Goal: Complete application form: Complete application form

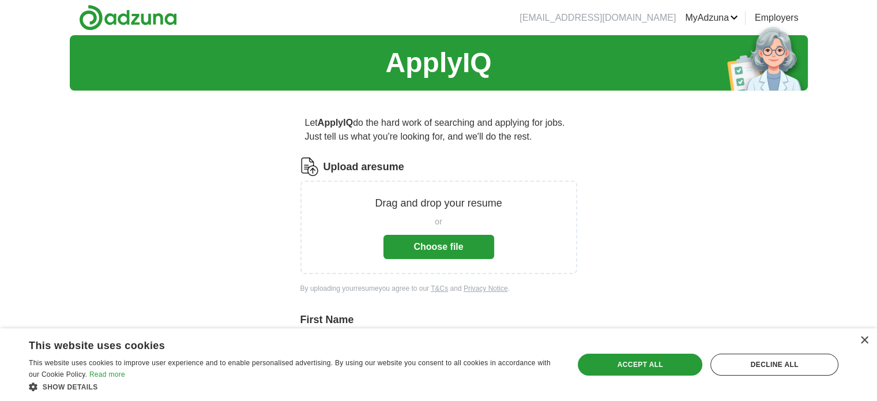
click at [420, 244] on button "Choose file" at bounding box center [438, 247] width 111 height 24
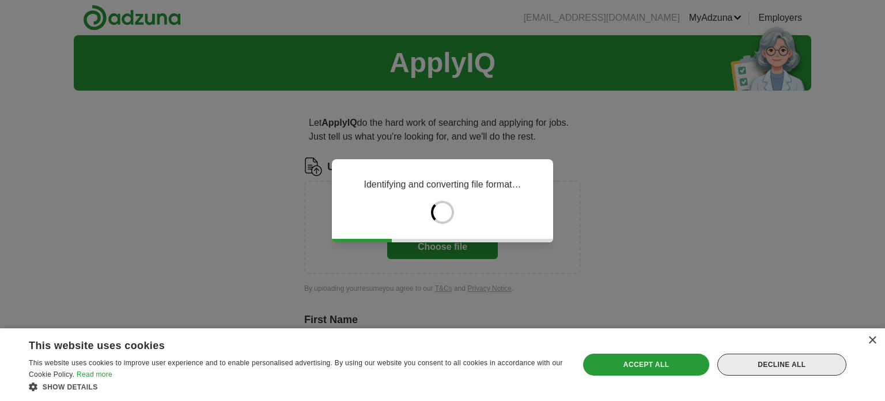
click at [789, 367] on div "Decline all" at bounding box center [782, 364] width 129 height 22
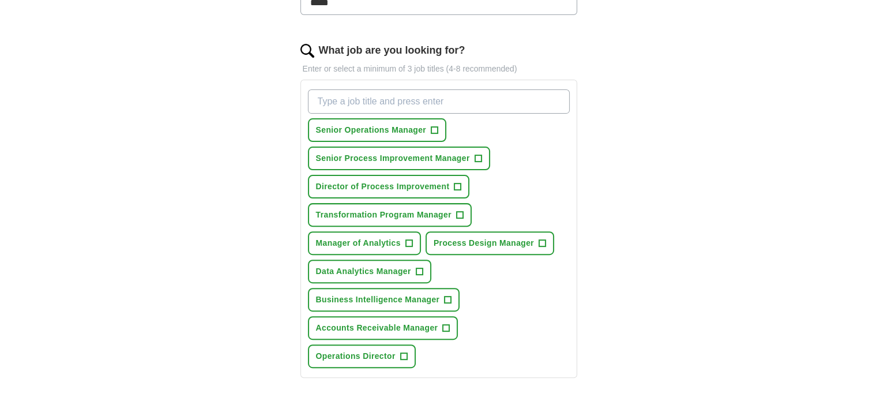
scroll to position [346, 0]
click at [408, 238] on span "+" at bounding box center [408, 242] width 7 height 9
click at [0, 0] on span "×" at bounding box center [0, 0] width 0 height 0
click at [409, 238] on span "+" at bounding box center [408, 242] width 7 height 9
click at [0, 0] on span "×" at bounding box center [0, 0] width 0 height 0
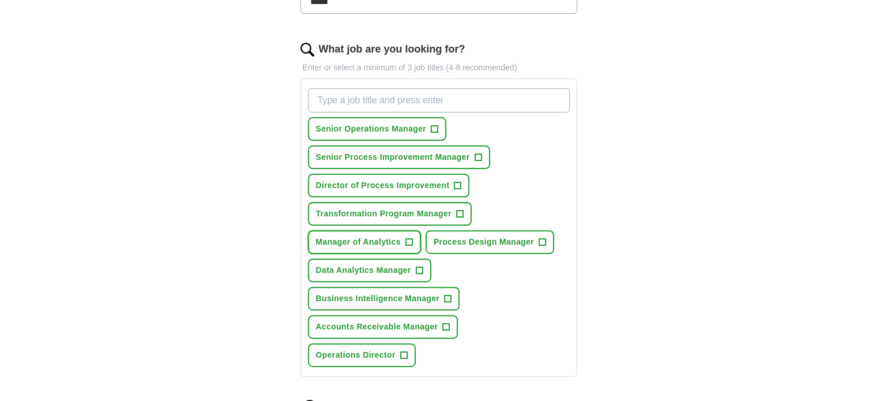
click at [406, 239] on span "+" at bounding box center [408, 242] width 7 height 9
click at [0, 0] on span "×" at bounding box center [0, 0] width 0 height 0
click at [433, 125] on span "+" at bounding box center [434, 129] width 7 height 9
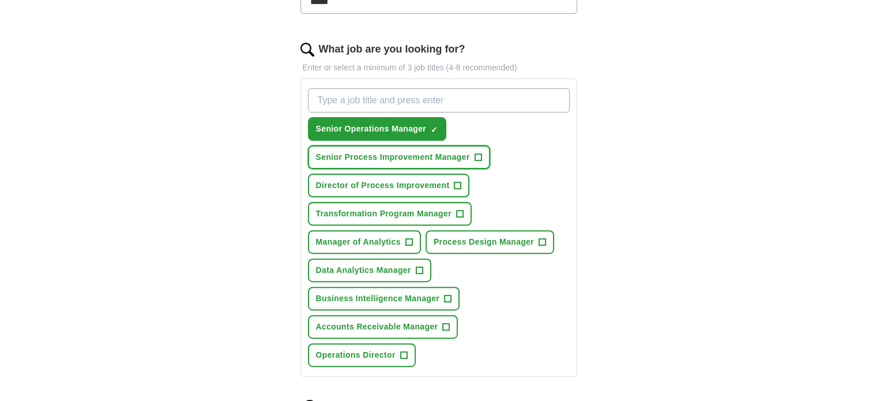
click at [480, 153] on span "+" at bounding box center [477, 157] width 7 height 9
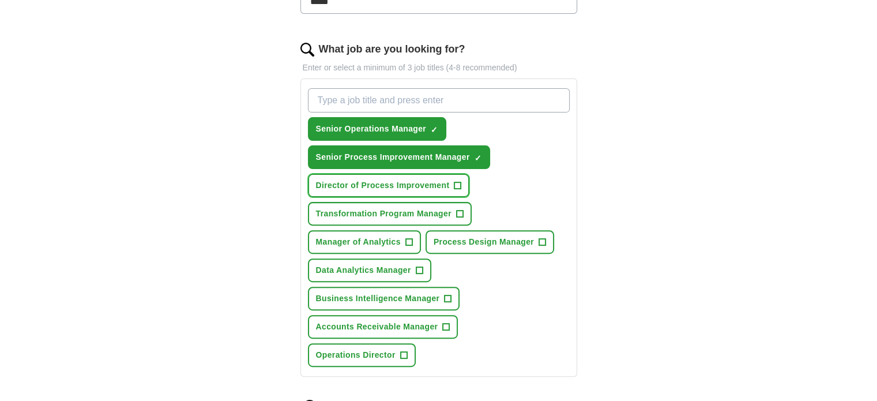
click at [457, 181] on span "+" at bounding box center [457, 185] width 7 height 9
click at [459, 211] on span "+" at bounding box center [459, 213] width 7 height 9
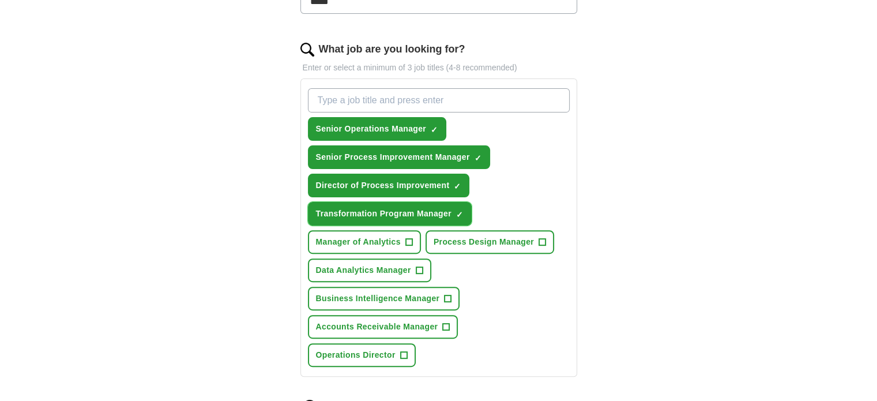
scroll to position [404, 0]
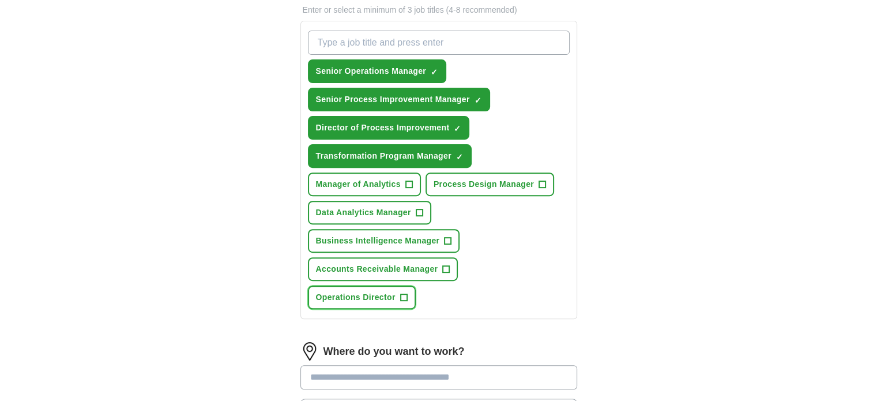
click at [407, 293] on span "+" at bounding box center [403, 297] width 7 height 9
click at [403, 38] on input "What job are you looking for?" at bounding box center [439, 43] width 262 height 24
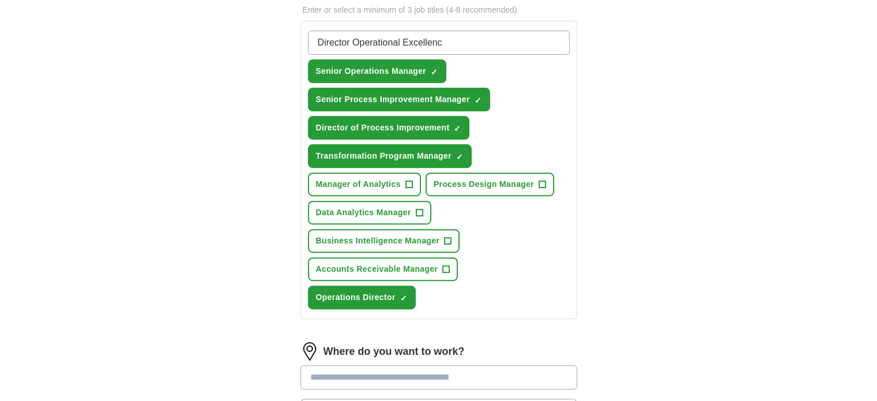
type input "Director Operational Excellence"
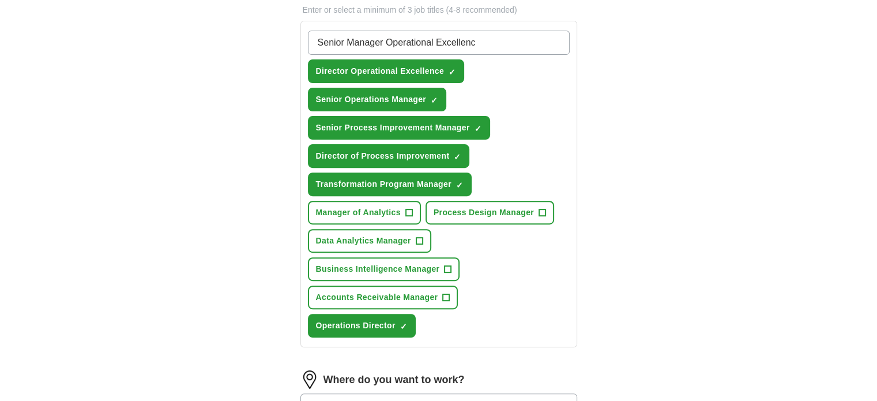
type input "Senior Manager Operational Excellence"
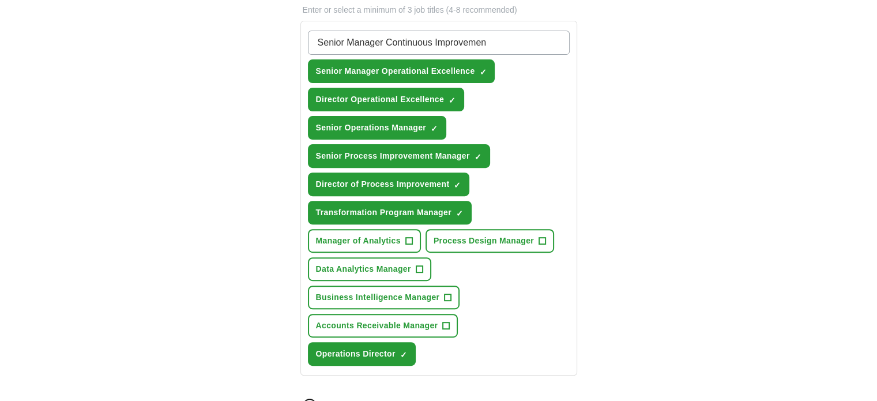
type input "Senior Manager Continuous Improvement"
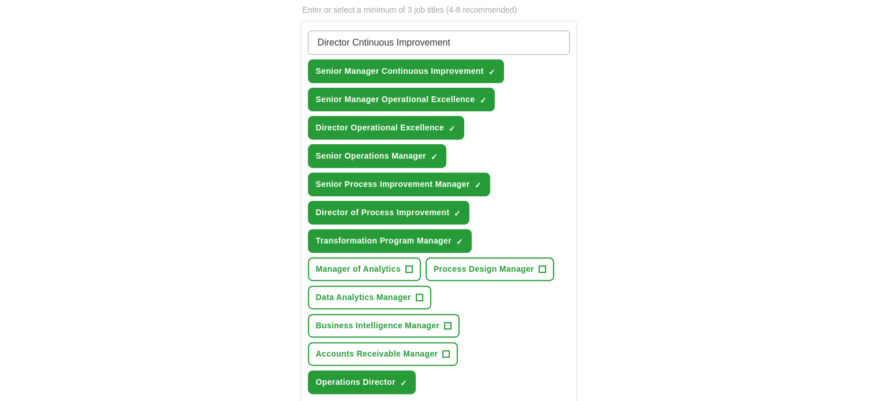
type input "Director Continuous Improvement"
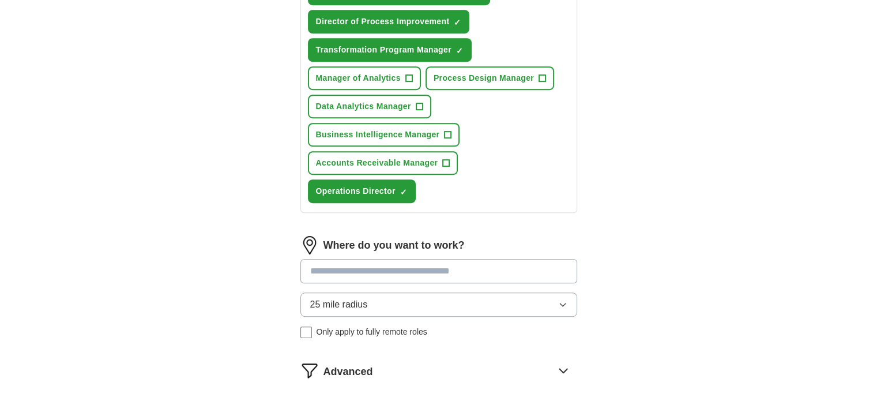
scroll to position [692, 0]
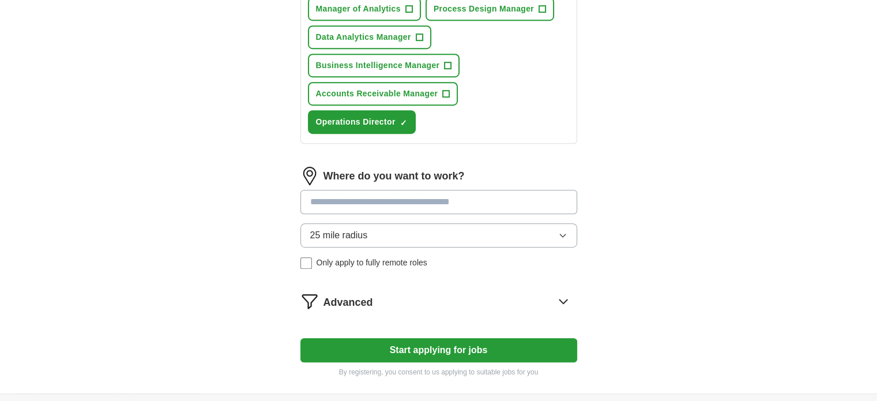
click at [394, 190] on input at bounding box center [438, 202] width 277 height 24
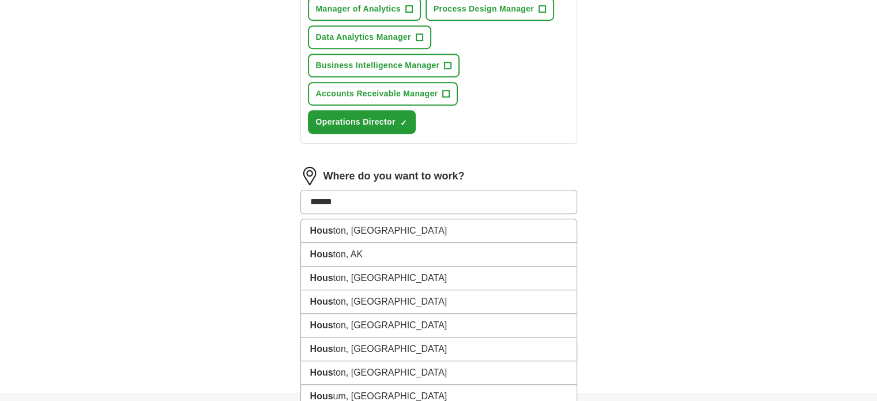
type input "*******"
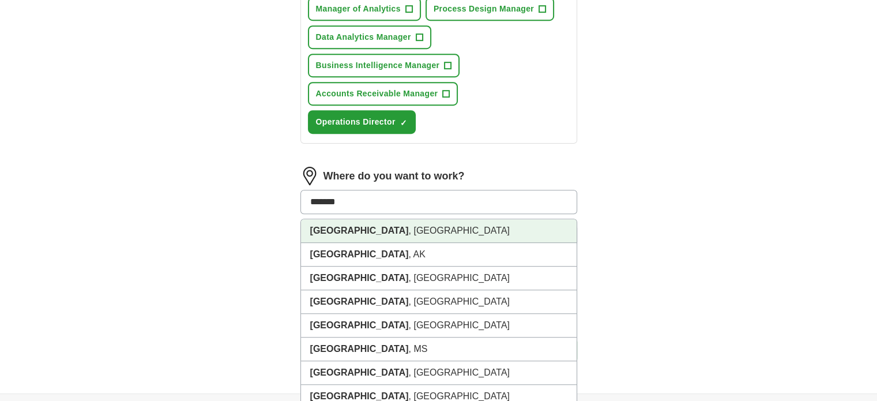
click at [376, 219] on li "[GEOGRAPHIC_DATA] , [GEOGRAPHIC_DATA]" at bounding box center [439, 231] width 276 height 24
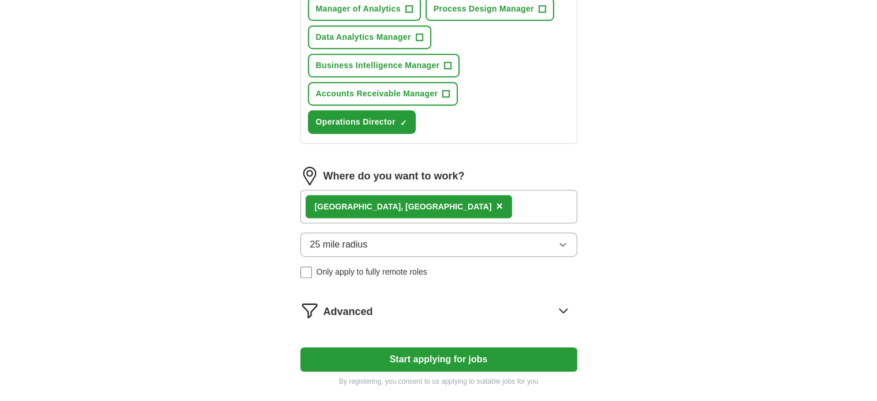
click at [404, 232] on button "25 mile radius" at bounding box center [438, 244] width 277 height 24
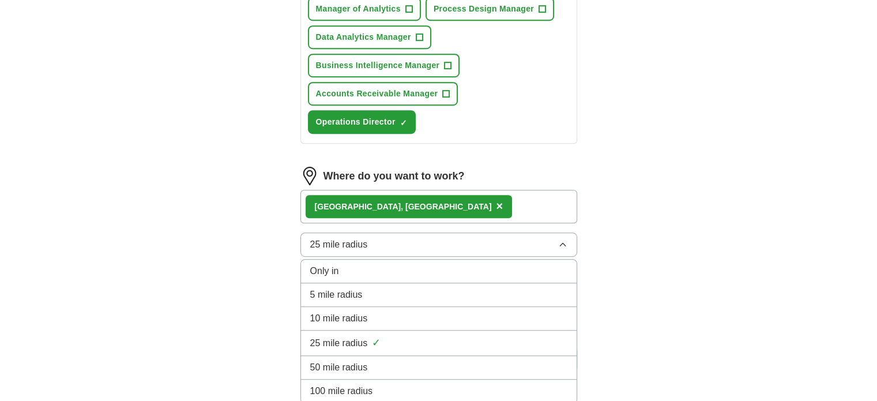
click at [367, 360] on span "50 mile radius" at bounding box center [339, 367] width 58 height 14
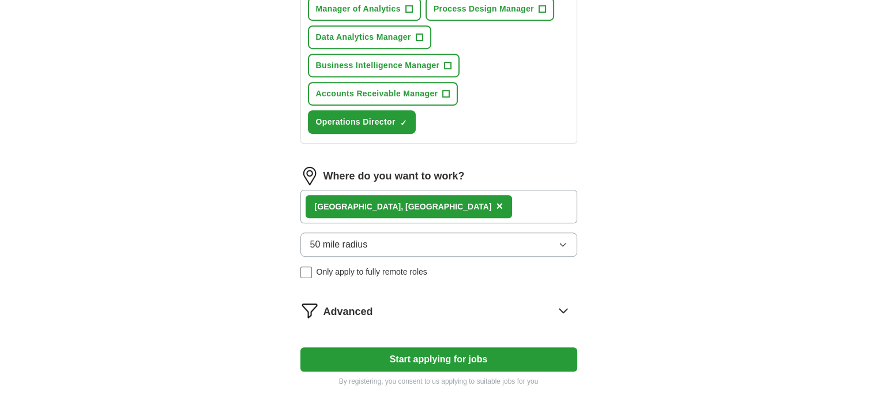
click at [408, 190] on div "[GEOGRAPHIC_DATA] , [GEOGRAPHIC_DATA] ×" at bounding box center [438, 206] width 277 height 33
click at [385, 195] on div "[GEOGRAPHIC_DATA] , [GEOGRAPHIC_DATA] ×" at bounding box center [409, 206] width 207 height 23
click at [421, 190] on div "[GEOGRAPHIC_DATA] , [GEOGRAPHIC_DATA] ×" at bounding box center [438, 206] width 277 height 33
click at [564, 301] on icon at bounding box center [563, 310] width 18 height 18
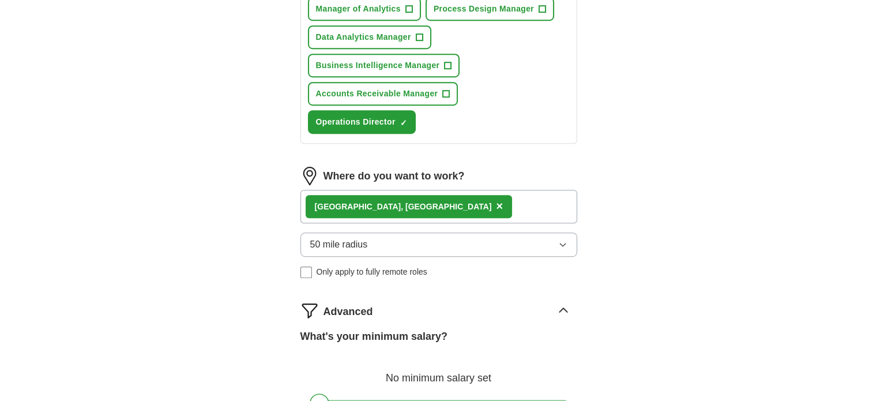
click at [412, 190] on div "[GEOGRAPHIC_DATA] , [GEOGRAPHIC_DATA] ×" at bounding box center [438, 206] width 277 height 33
click at [406, 190] on div "[GEOGRAPHIC_DATA] , [GEOGRAPHIC_DATA] ×" at bounding box center [438, 206] width 277 height 33
click at [379, 232] on button "50 mile radius" at bounding box center [438, 244] width 277 height 24
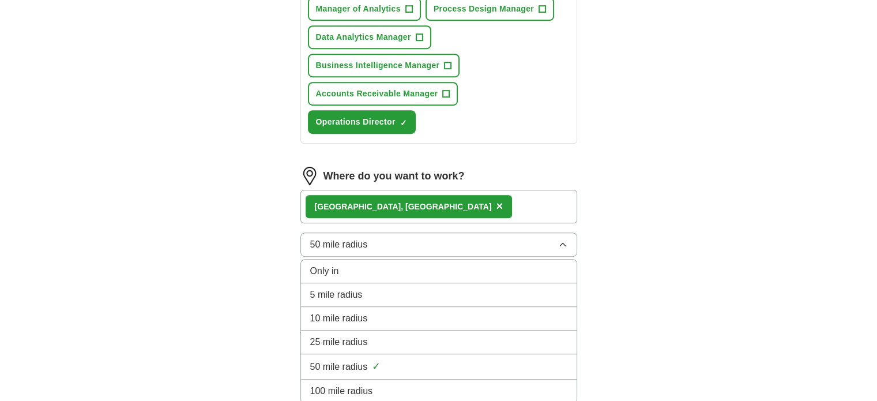
click at [379, 232] on button "50 mile radius" at bounding box center [438, 244] width 277 height 24
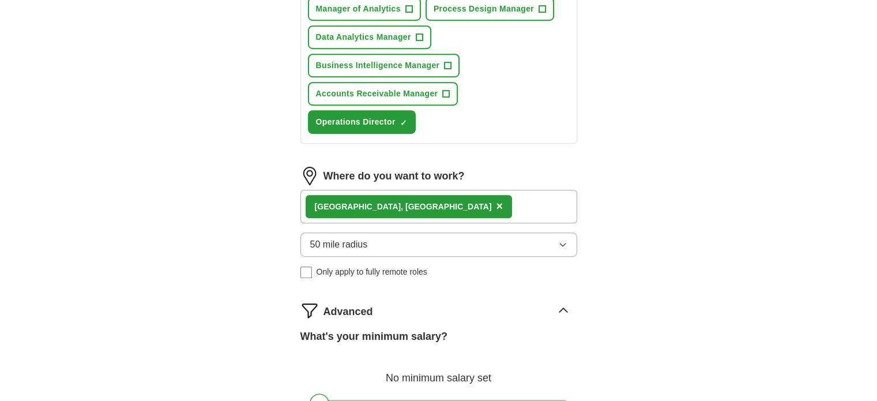
click at [362, 266] on span "Only apply to fully remote roles" at bounding box center [371, 272] width 111 height 12
click at [364, 266] on span "Only apply to fully remote roles" at bounding box center [371, 272] width 111 height 12
click at [426, 190] on div "[GEOGRAPHIC_DATA] , [GEOGRAPHIC_DATA] ×" at bounding box center [438, 206] width 277 height 33
click at [361, 201] on div "[GEOGRAPHIC_DATA] , [GEOGRAPHIC_DATA]" at bounding box center [403, 207] width 177 height 12
click at [496, 199] on span "×" at bounding box center [499, 205] width 7 height 13
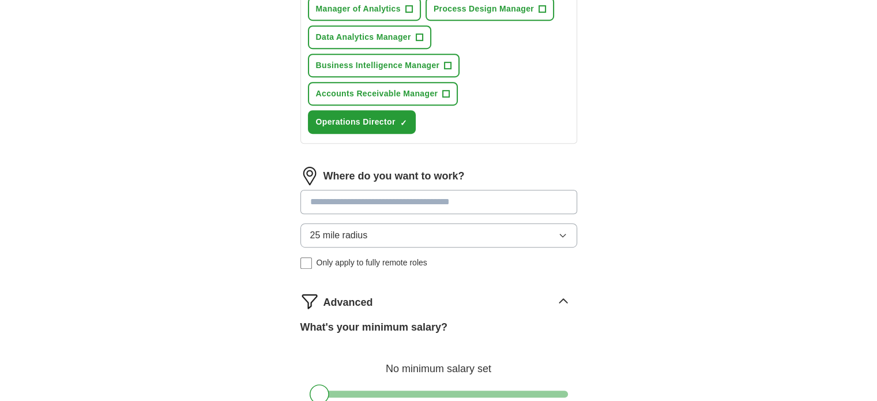
click at [379, 190] on input at bounding box center [438, 202] width 277 height 24
type input "*"
type input "**"
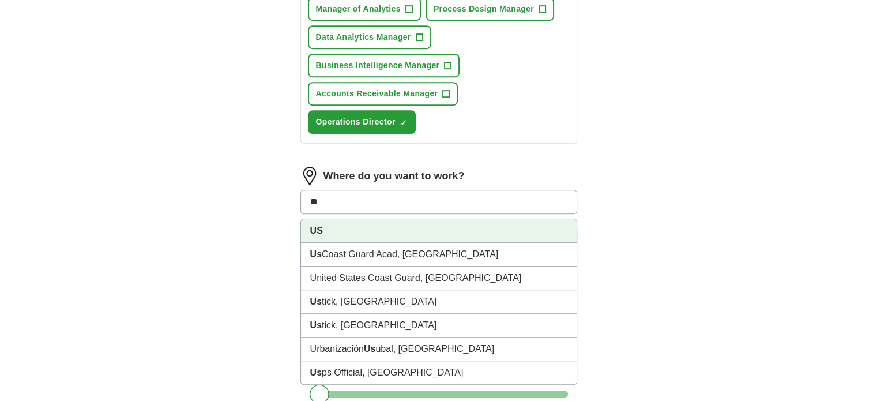
click at [370, 219] on li "US" at bounding box center [439, 231] width 276 height 24
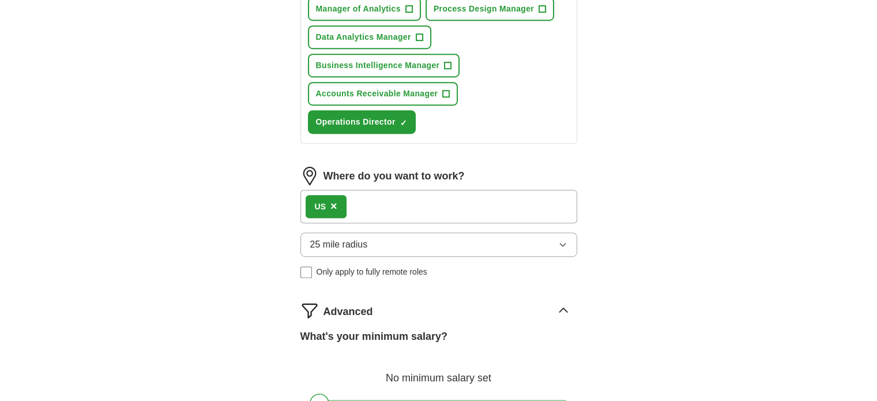
click at [369, 190] on div "US ×" at bounding box center [438, 206] width 277 height 33
click at [335, 199] on span "×" at bounding box center [333, 205] width 7 height 13
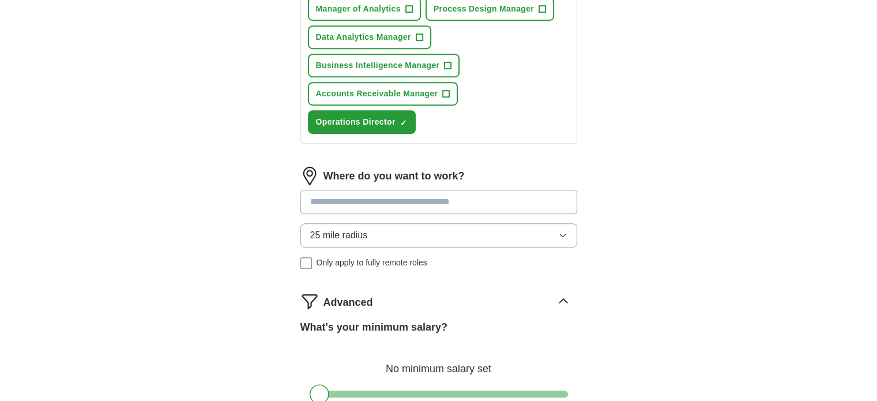
click at [342, 190] on input at bounding box center [438, 202] width 277 height 24
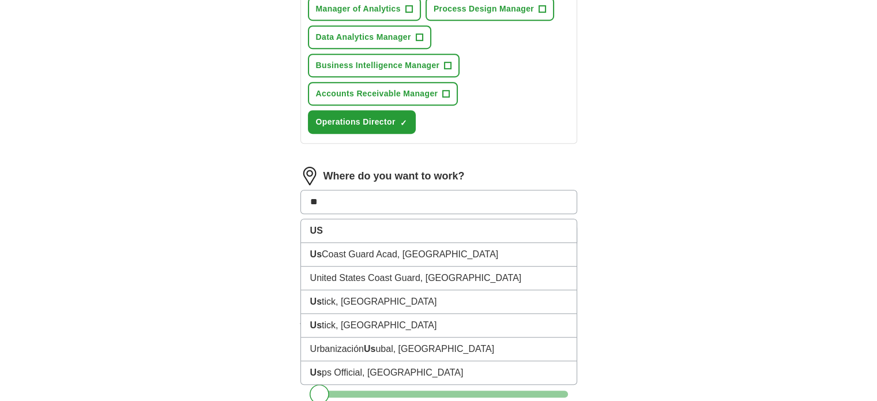
type input "*"
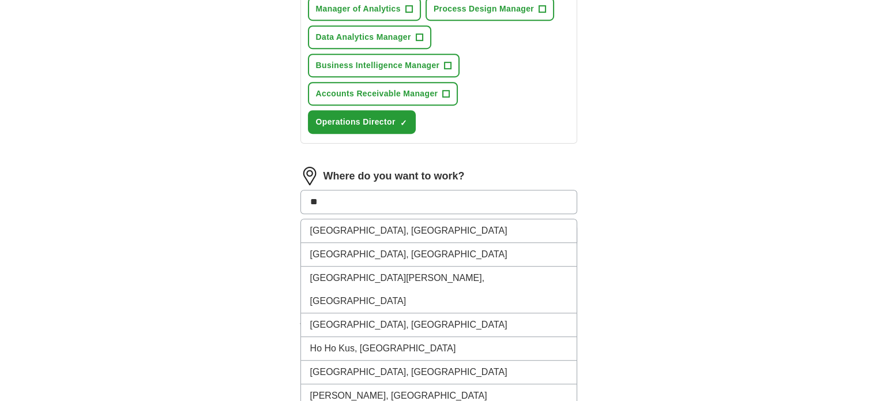
type input "*"
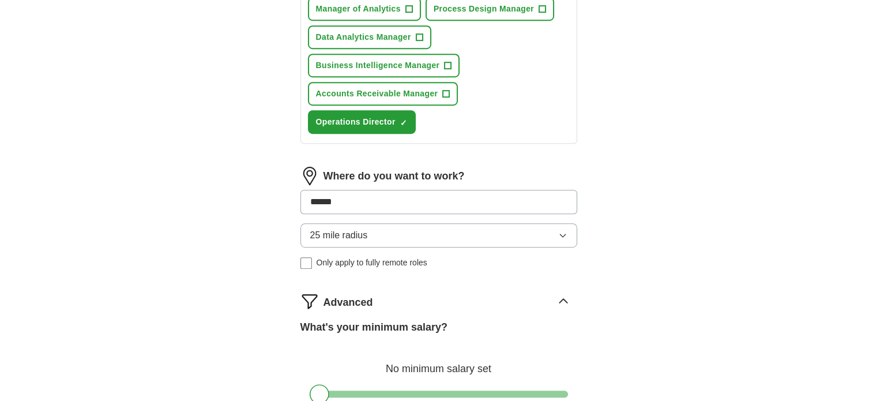
type input "*******"
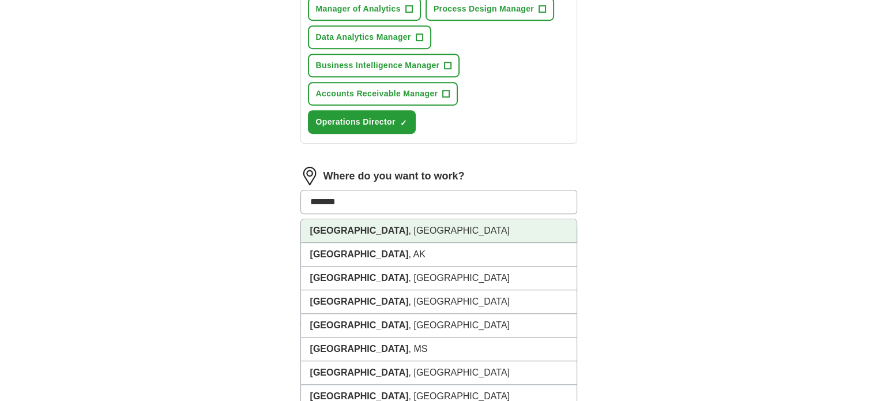
click at [346, 225] on strong "[GEOGRAPHIC_DATA]" at bounding box center [359, 230] width 99 height 10
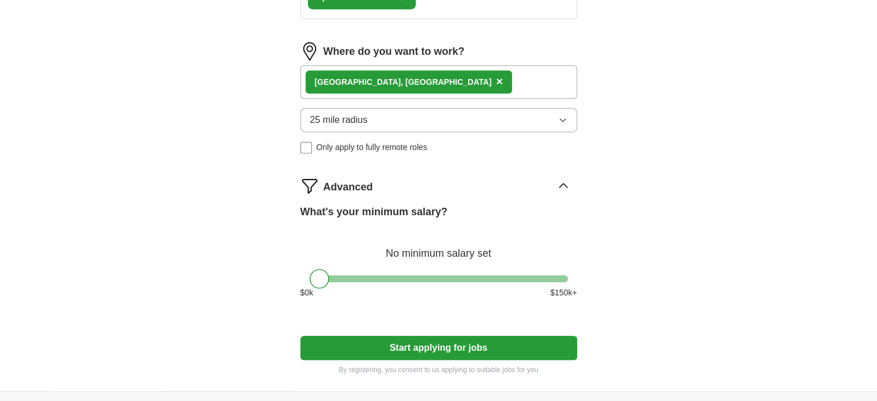
scroll to position [865, 0]
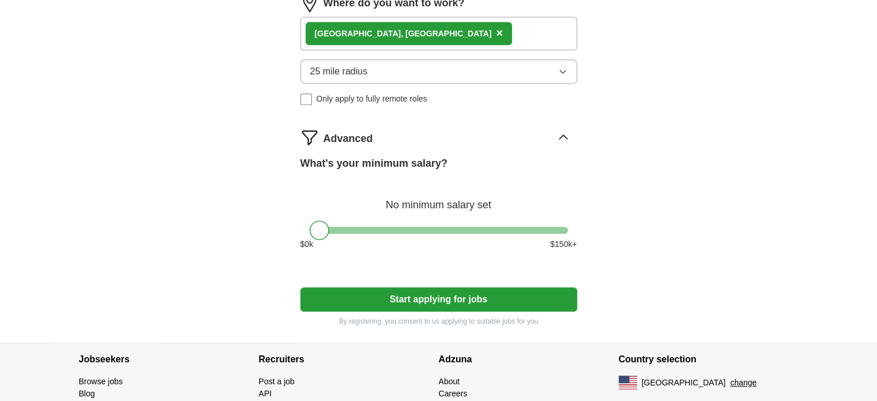
click at [428, 287] on button "Start applying for jobs" at bounding box center [438, 299] width 277 height 24
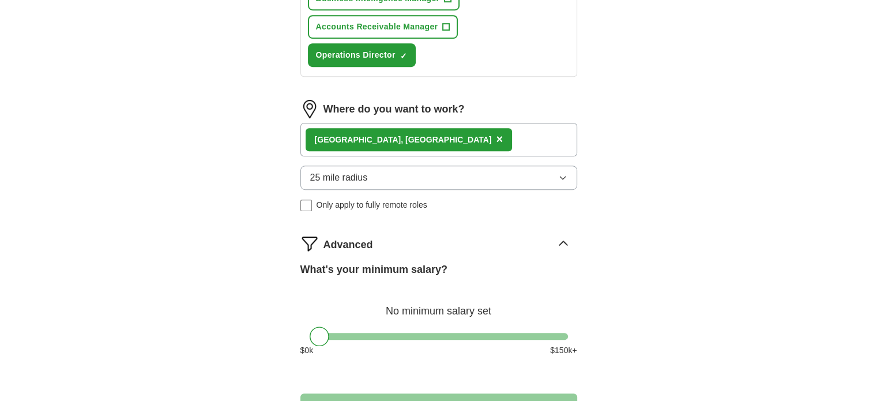
select select "**"
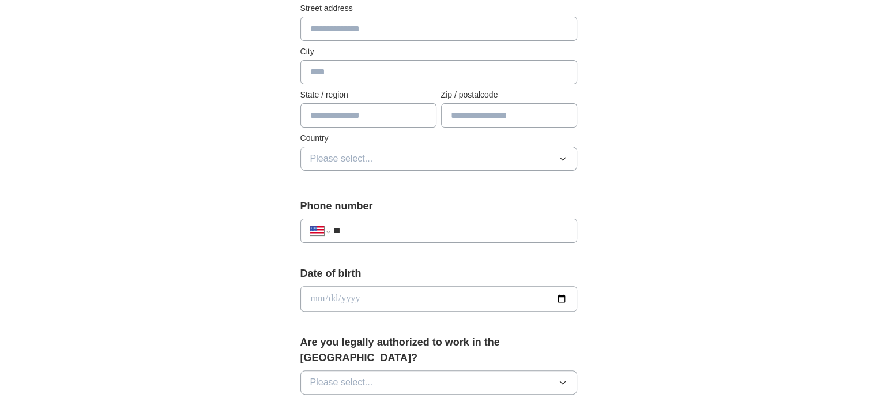
scroll to position [288, 0]
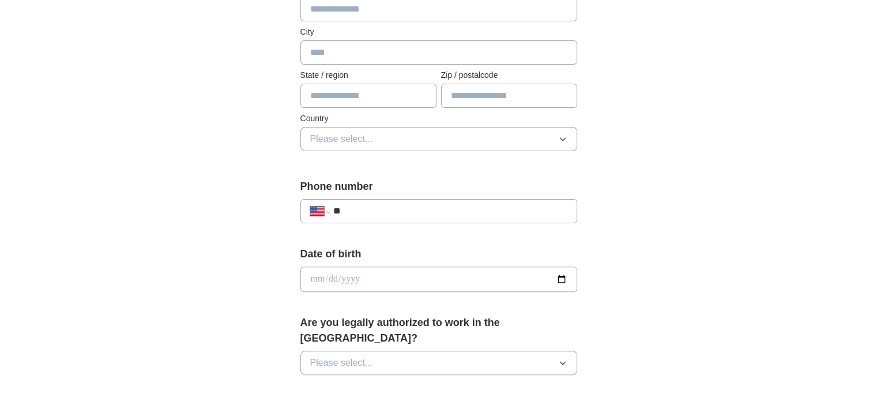
click at [374, 137] on button "Please select..." at bounding box center [438, 139] width 277 height 24
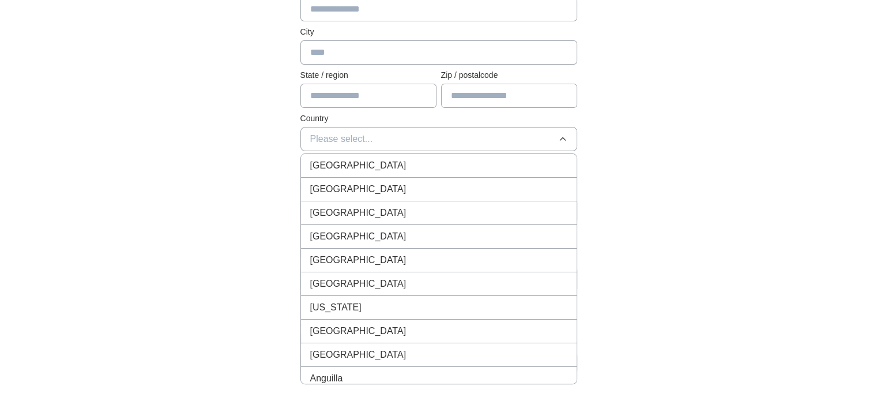
click at [362, 187] on span "[GEOGRAPHIC_DATA]" at bounding box center [358, 189] width 96 height 14
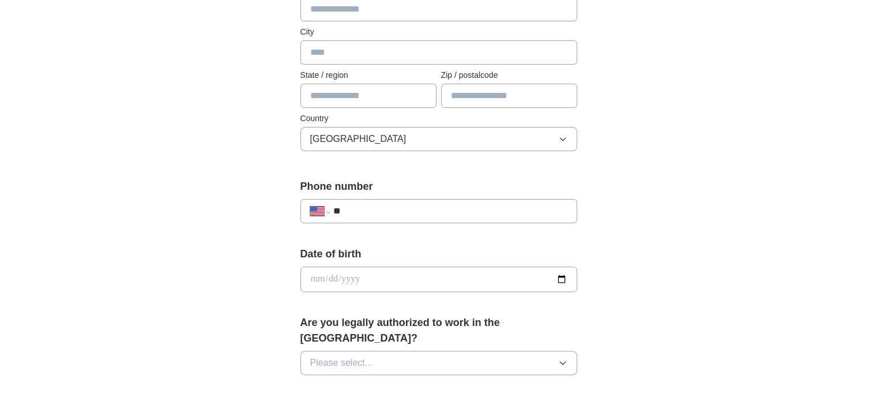
click at [346, 94] on input "text" at bounding box center [368, 96] width 136 height 24
type input "*****"
click at [268, 115] on div "**********" at bounding box center [438, 303] width 369 height 985
click at [343, 57] on input "text" at bounding box center [438, 52] width 277 height 24
type input "*******"
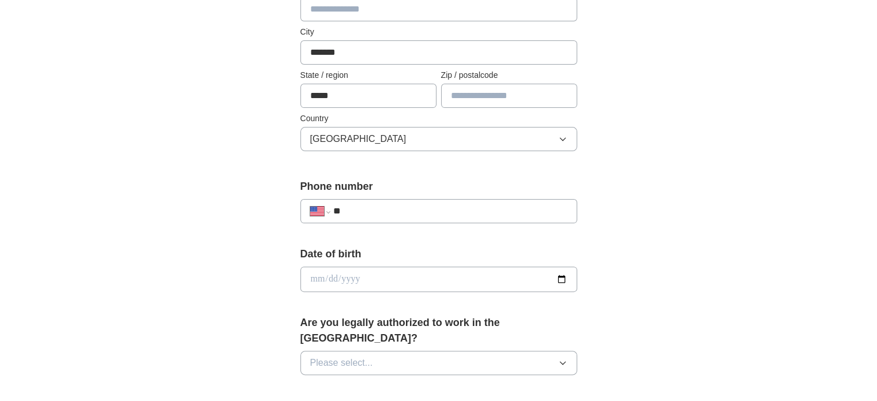
click at [189, 189] on div "**********" at bounding box center [439, 272] width 738 height 1050
click at [369, 211] on input "**" at bounding box center [450, 211] width 234 height 14
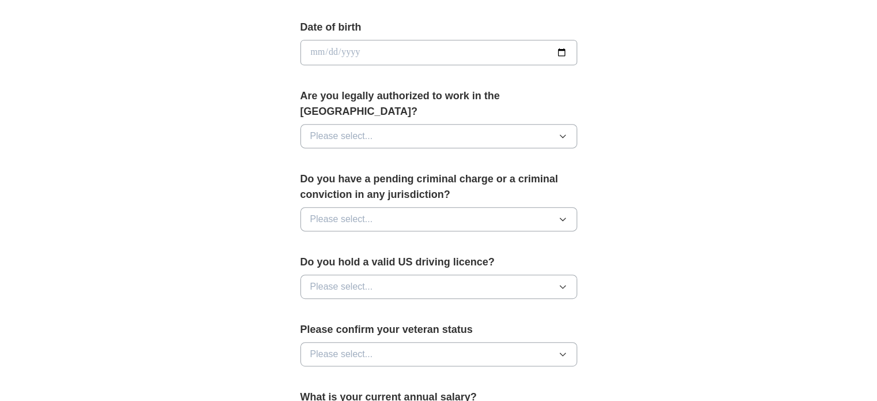
scroll to position [519, 0]
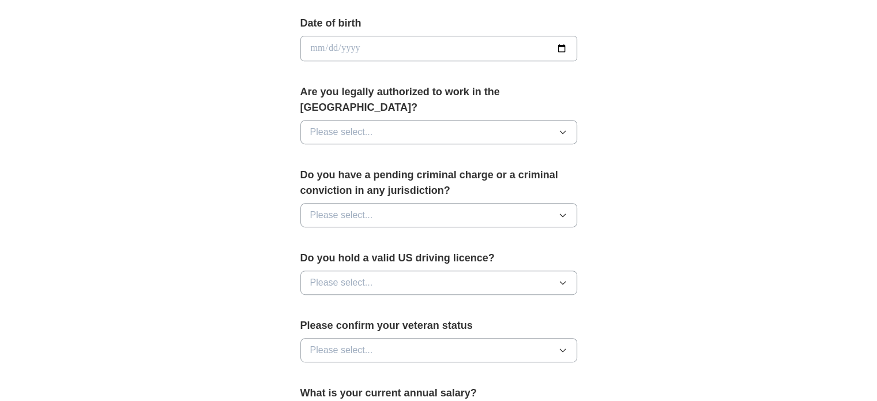
type input "**********"
click at [364, 125] on span "Please select..." at bounding box center [341, 132] width 63 height 14
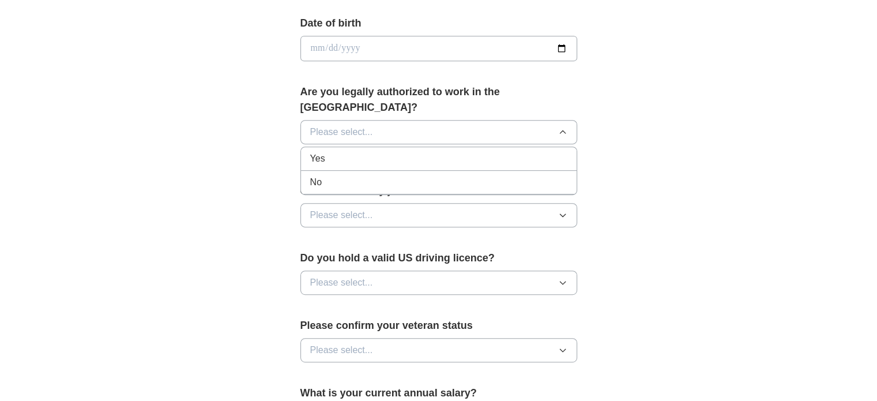
click at [361, 152] on div "Yes" at bounding box center [438, 159] width 257 height 14
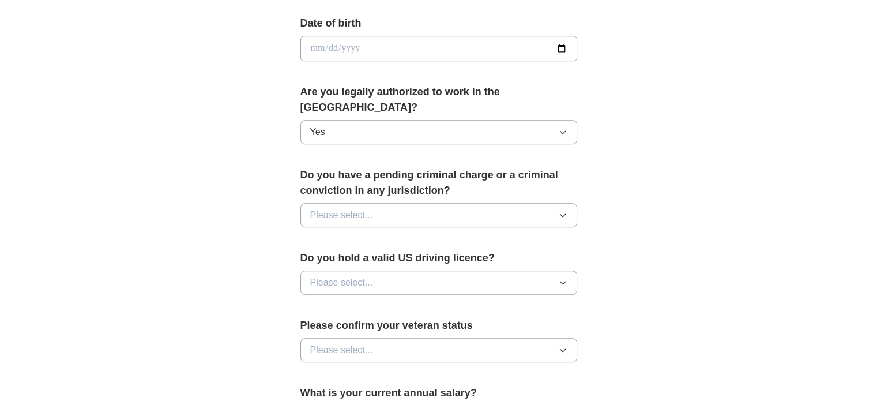
click at [378, 203] on button "Please select..." at bounding box center [438, 215] width 277 height 24
click at [351, 258] on div "No" at bounding box center [438, 265] width 257 height 14
click at [353, 276] on span "Please select..." at bounding box center [341, 283] width 63 height 14
click at [344, 302] on div "Yes" at bounding box center [438, 309] width 257 height 14
click at [221, 281] on div "**********" at bounding box center [439, 41] width 738 height 1050
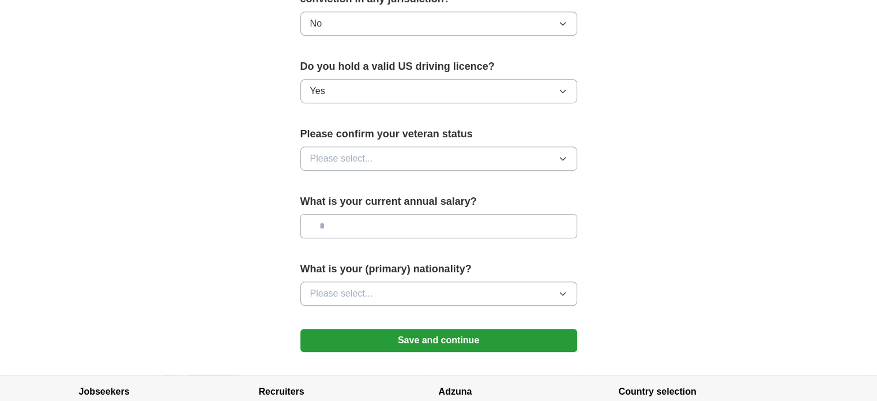
scroll to position [749, 0]
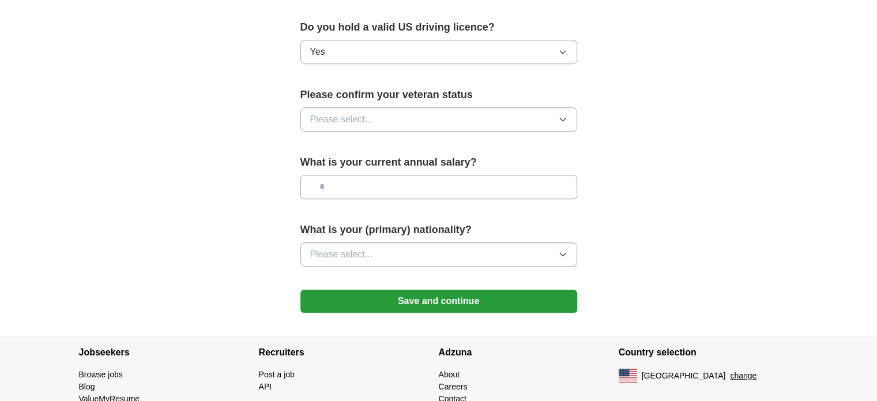
click at [331, 242] on button "Please select..." at bounding box center [438, 254] width 277 height 24
click at [443, 289] on button "Save and continue" at bounding box center [438, 300] width 277 height 23
